Goal: Information Seeking & Learning: Check status

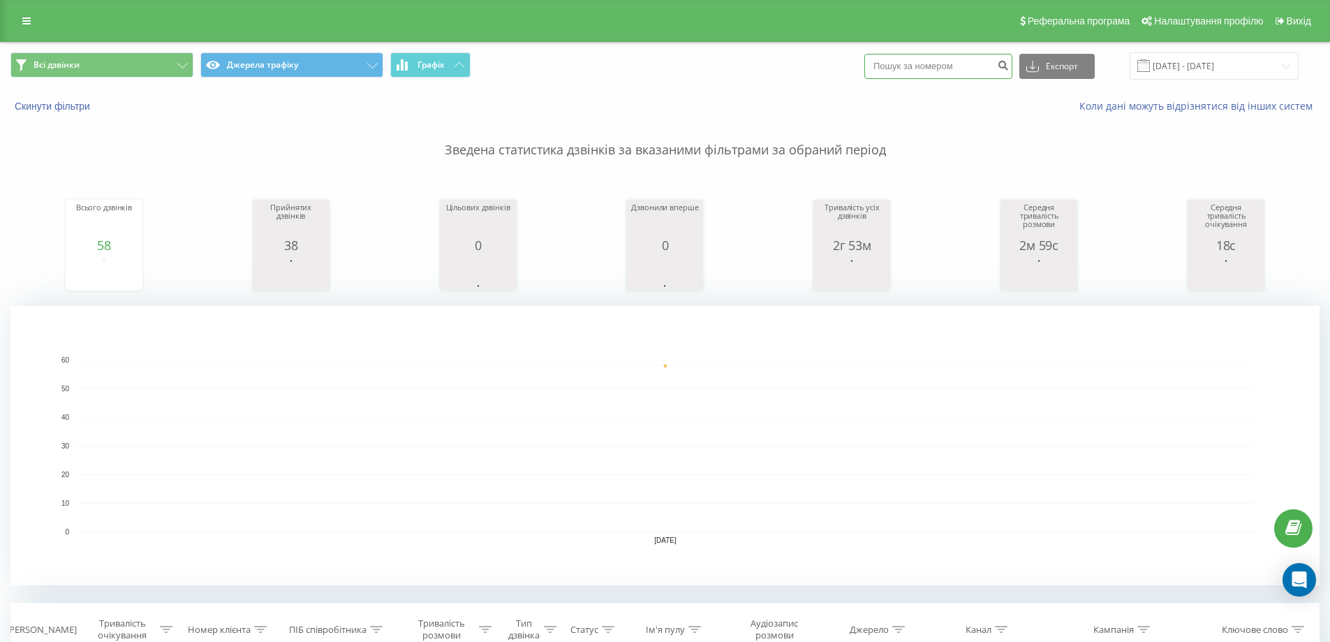
paste input "0730786614"
type input "0730786614"
click at [1009, 66] on icon "submit" at bounding box center [1003, 63] width 12 height 8
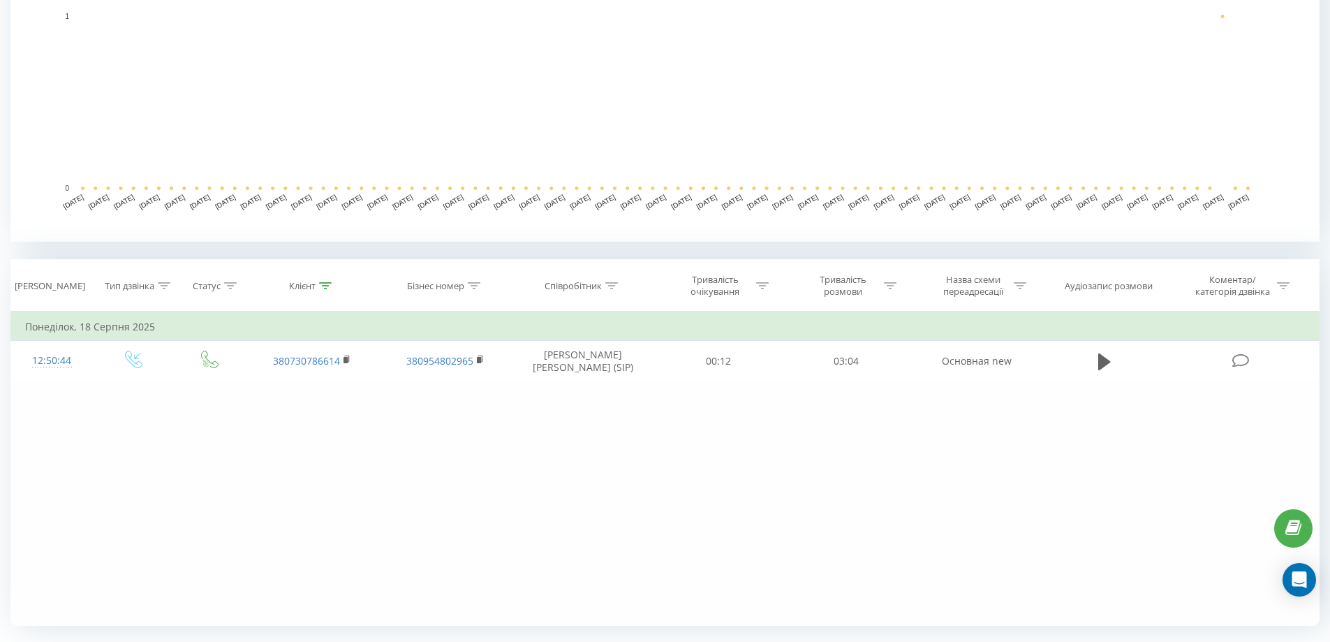
scroll to position [349, 0]
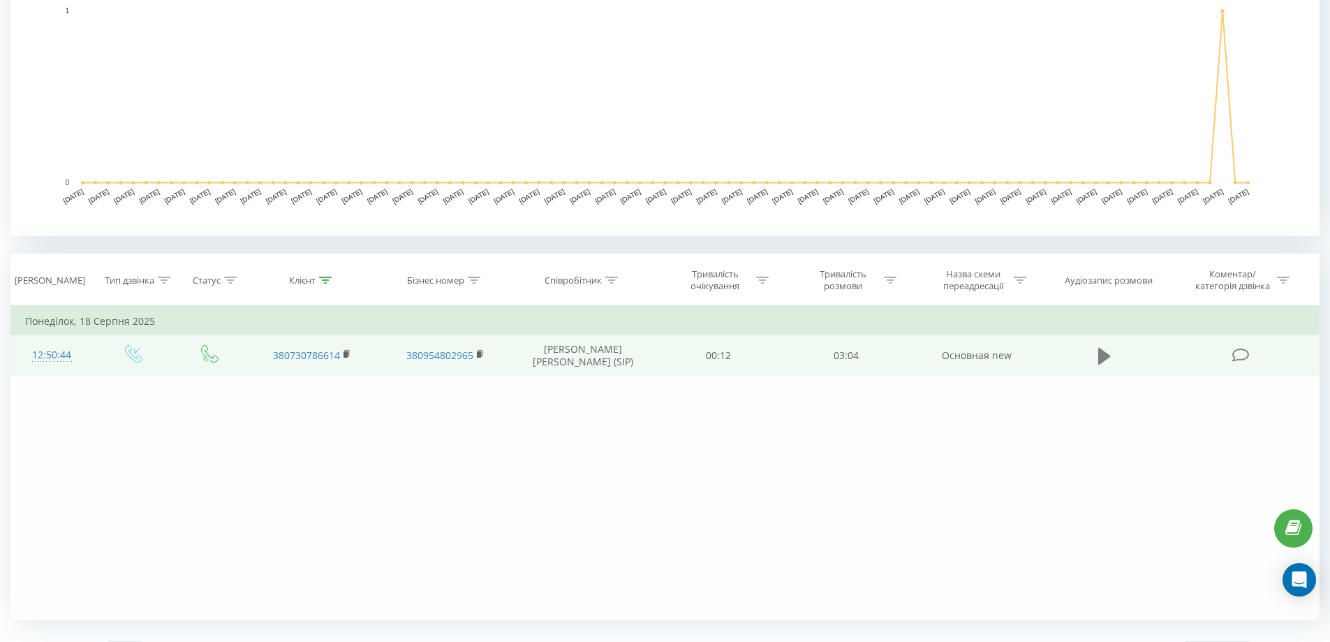
click at [1105, 354] on icon at bounding box center [1104, 355] width 13 height 17
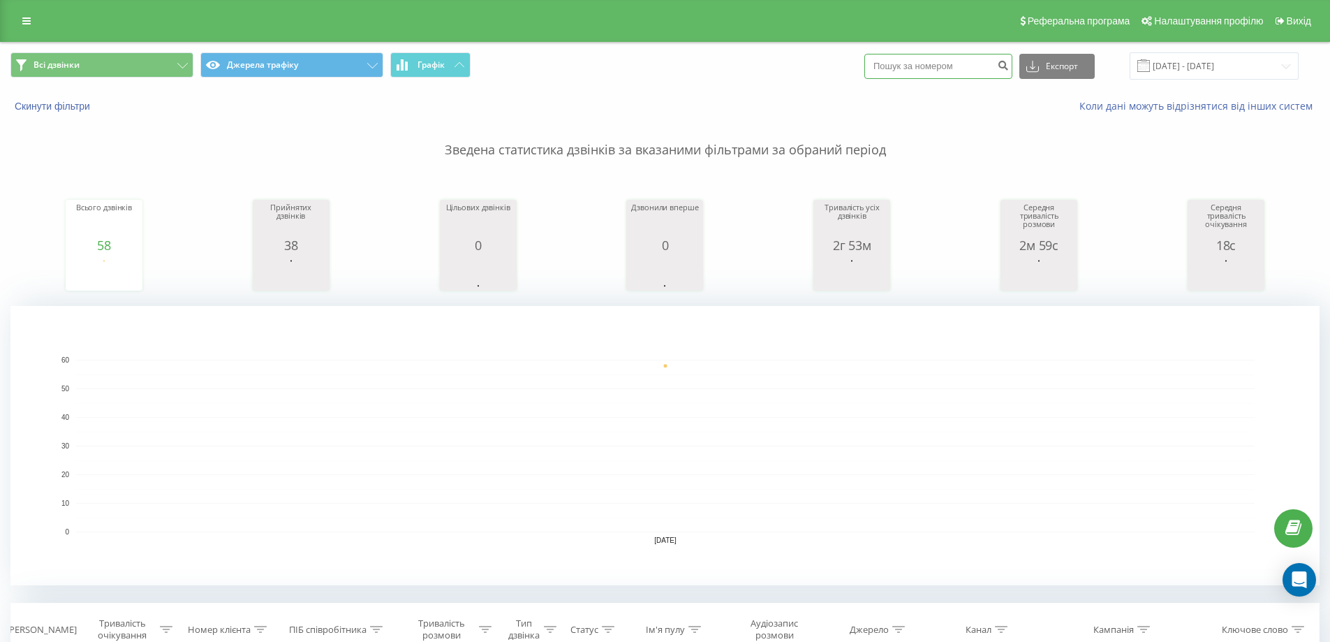
paste input "0981783192"
type input "0981783192"
click at [1009, 65] on icon "submit" at bounding box center [1003, 63] width 12 height 8
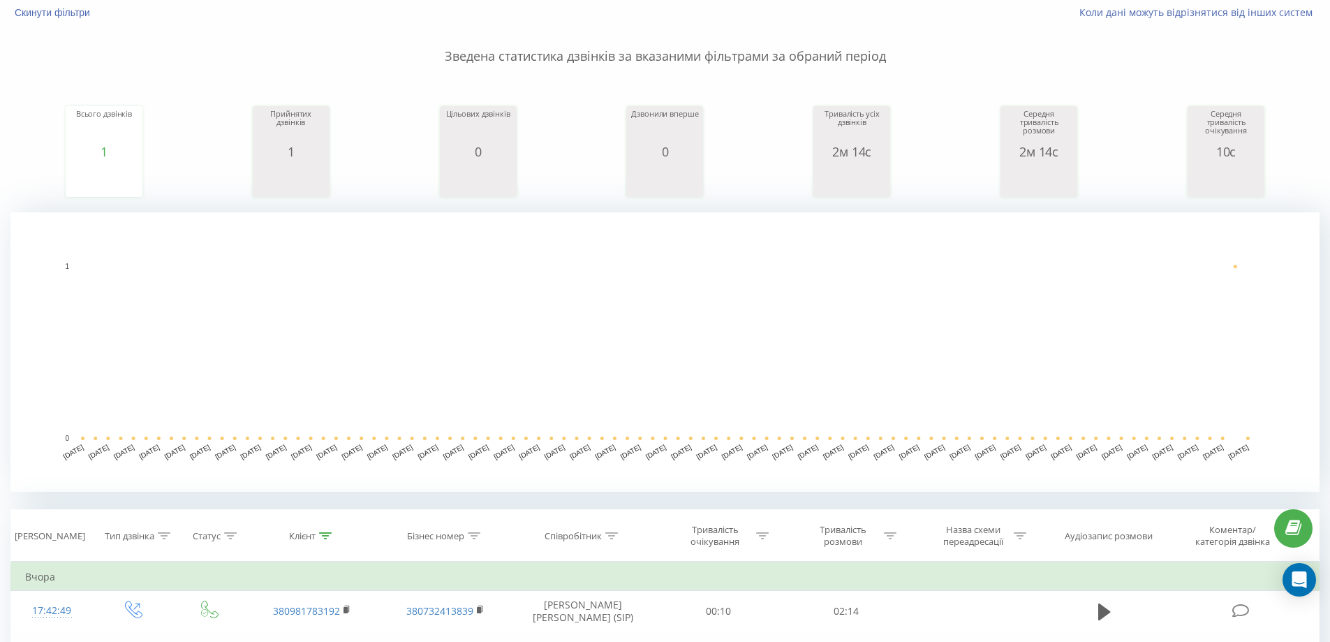
scroll to position [279, 0]
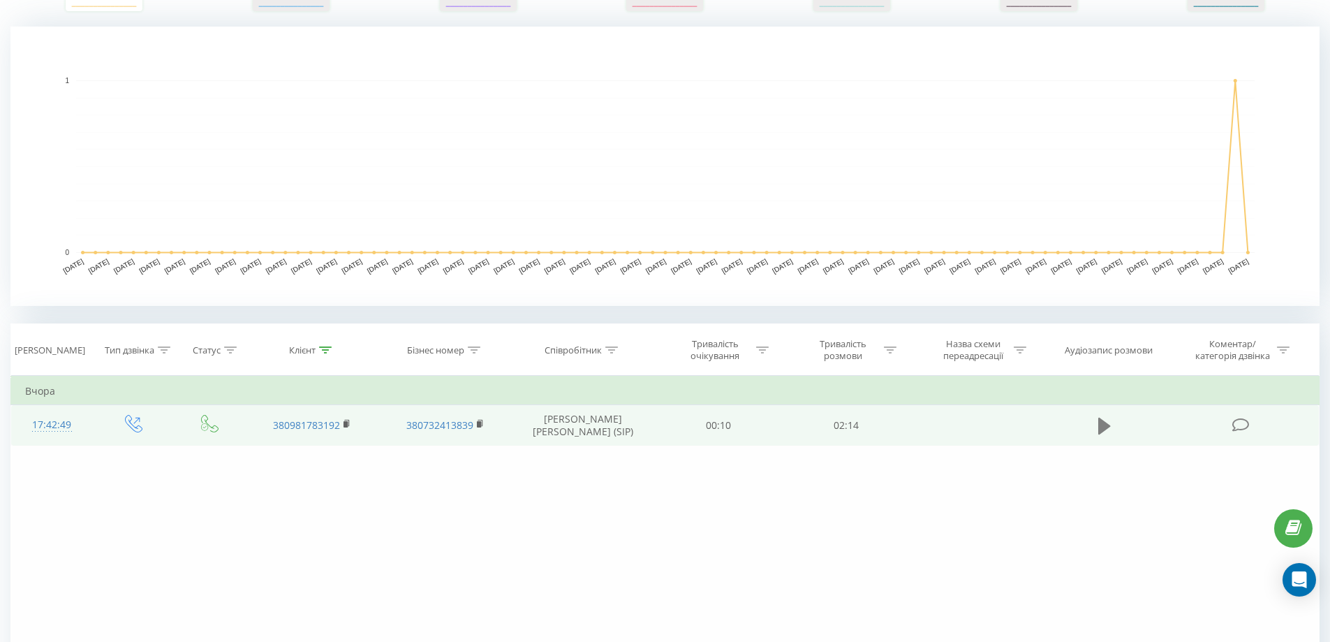
click at [1105, 430] on icon at bounding box center [1104, 425] width 13 height 17
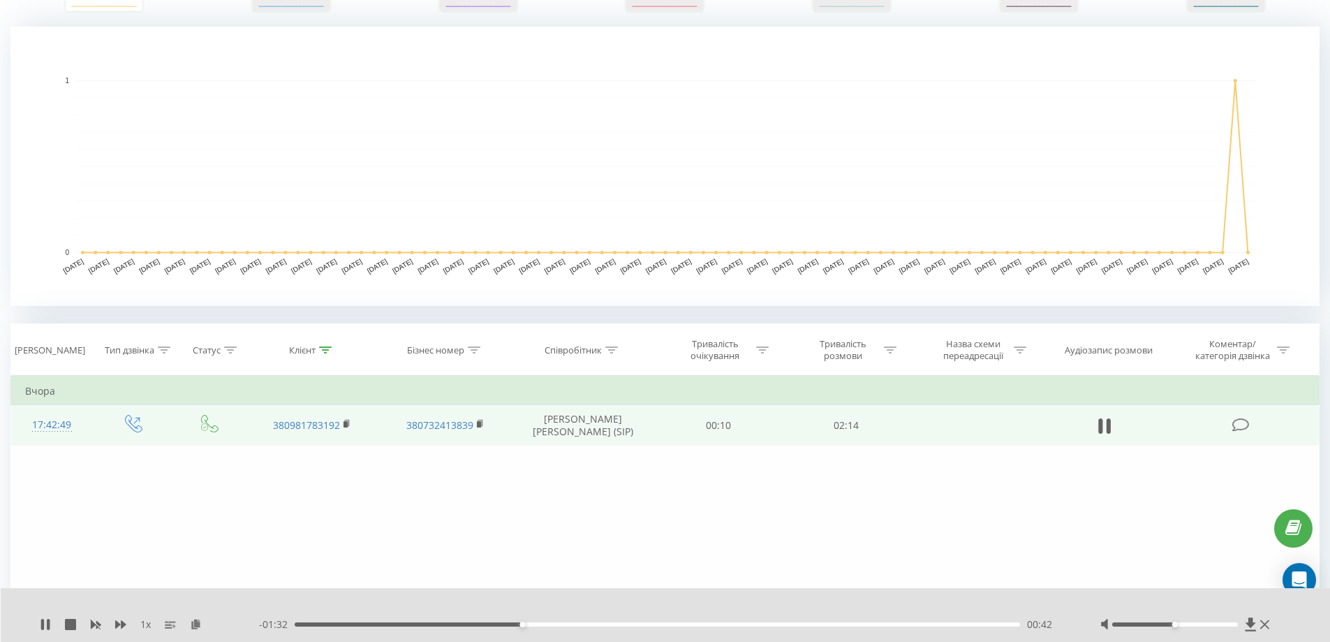
click at [420, 624] on div "00:42" at bounding box center [658, 624] width 726 height 4
